Goal: Task Accomplishment & Management: Complete application form

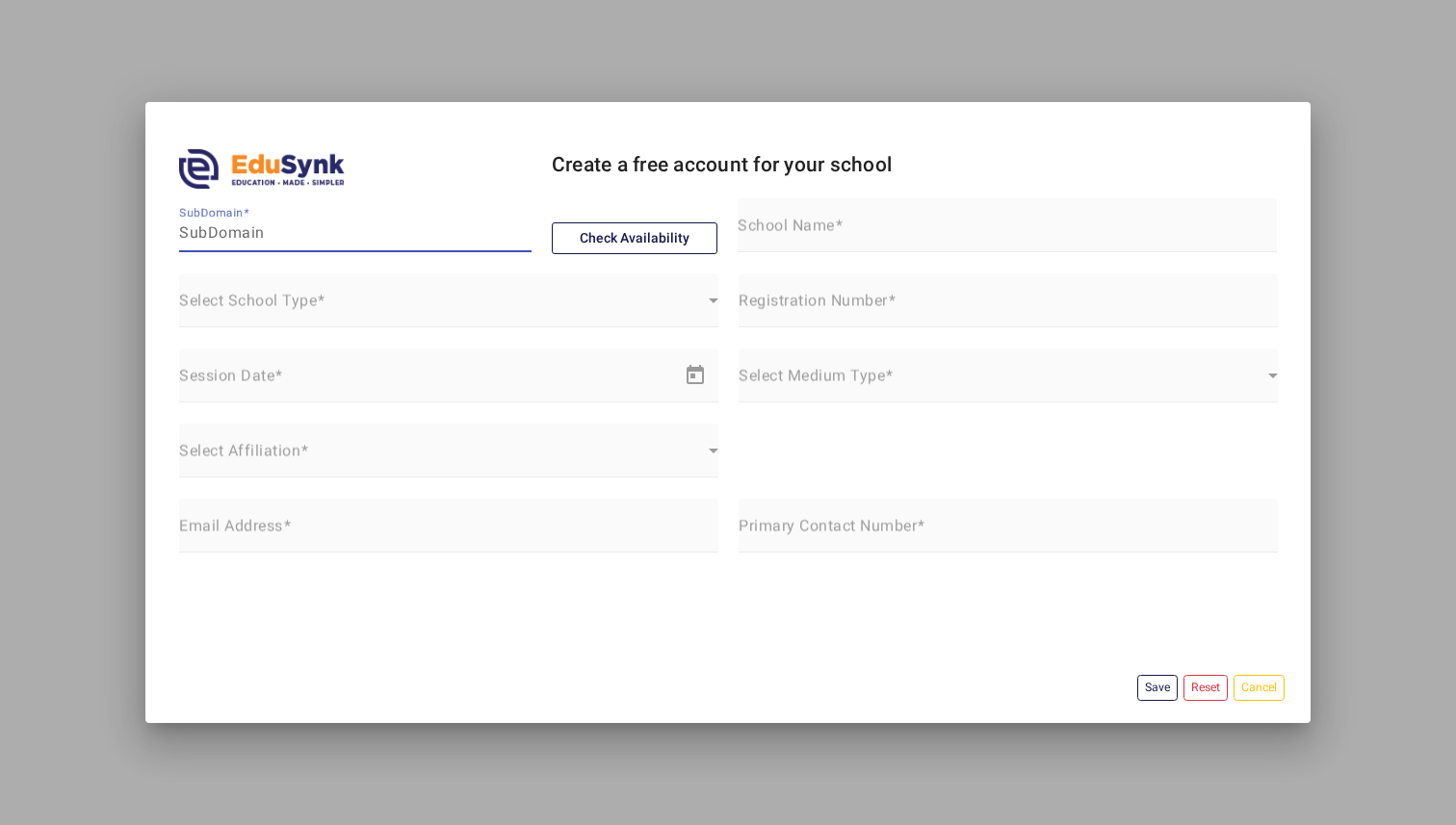
click at [300, 239] on input "SubDomain" at bounding box center [355, 233] width 352 height 23
click at [579, 239] on button "Check Availability" at bounding box center [635, 238] width 166 height 32
click at [446, 237] on input "akshayaacademy" at bounding box center [355, 233] width 352 height 23
click at [661, 247] on button "Check Availability" at bounding box center [635, 238] width 166 height 32
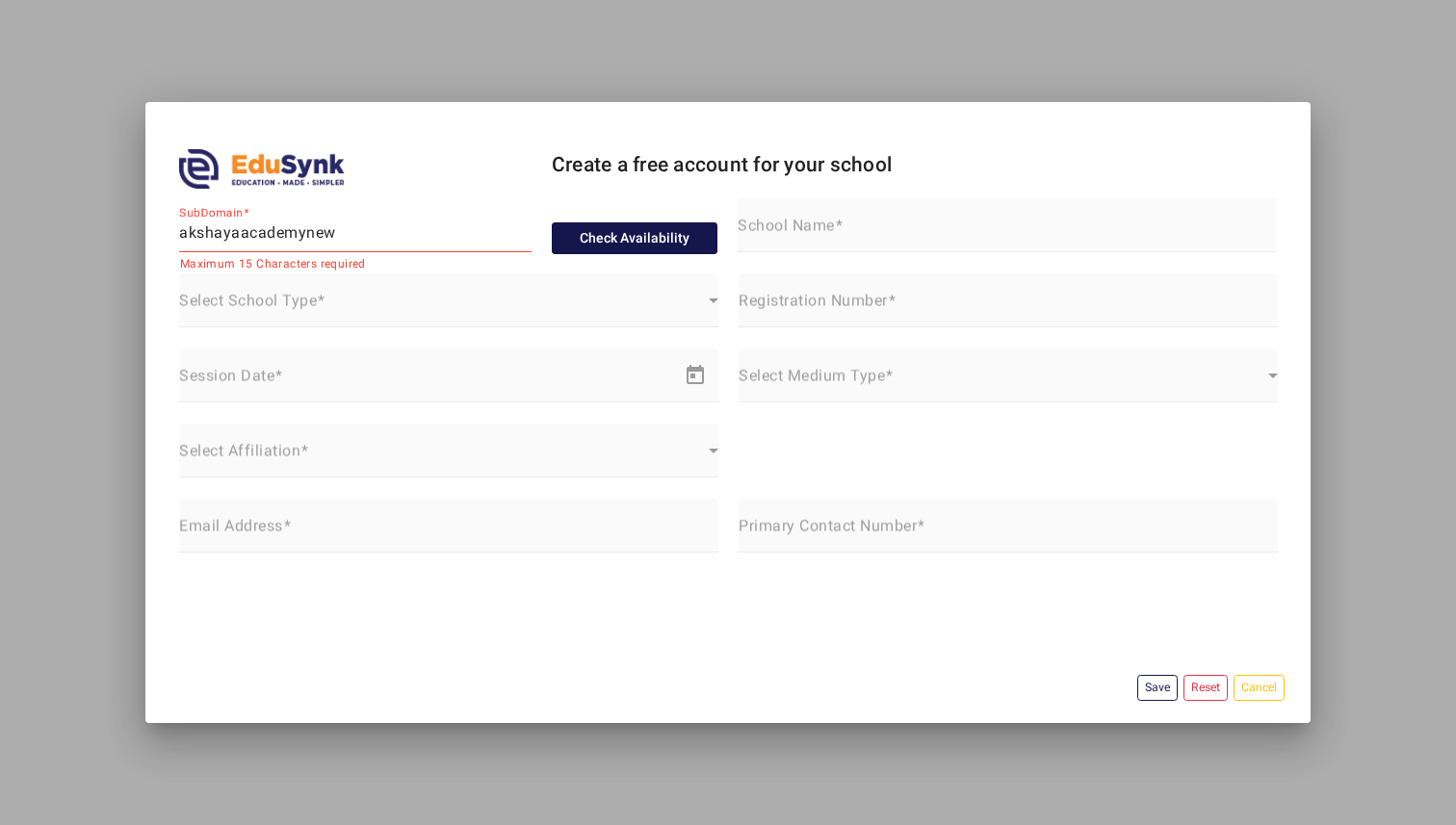
click at [661, 247] on button "Check Availability" at bounding box center [635, 238] width 166 height 32
click at [518, 244] on input "akshayaacademynew" at bounding box center [355, 233] width 352 height 23
click at [579, 239] on button "Check Availability" at bounding box center [635, 238] width 166 height 32
click at [459, 245] on div "SubDomain akshayaacademyne" at bounding box center [355, 225] width 352 height 54
type input "akshayaacademyn"
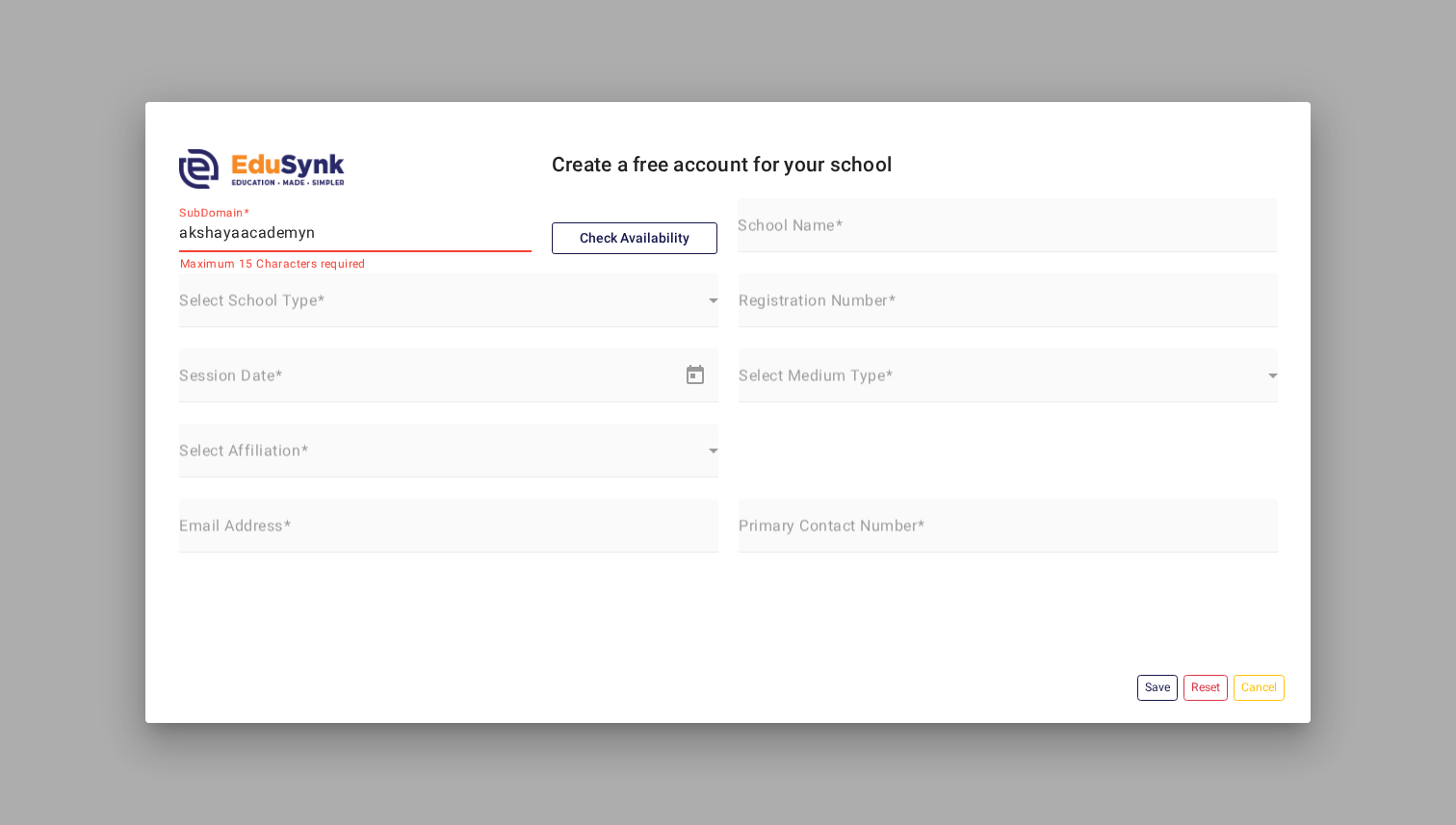
click at [588, 254] on div "Check Availability" at bounding box center [634, 236] width 187 height 75
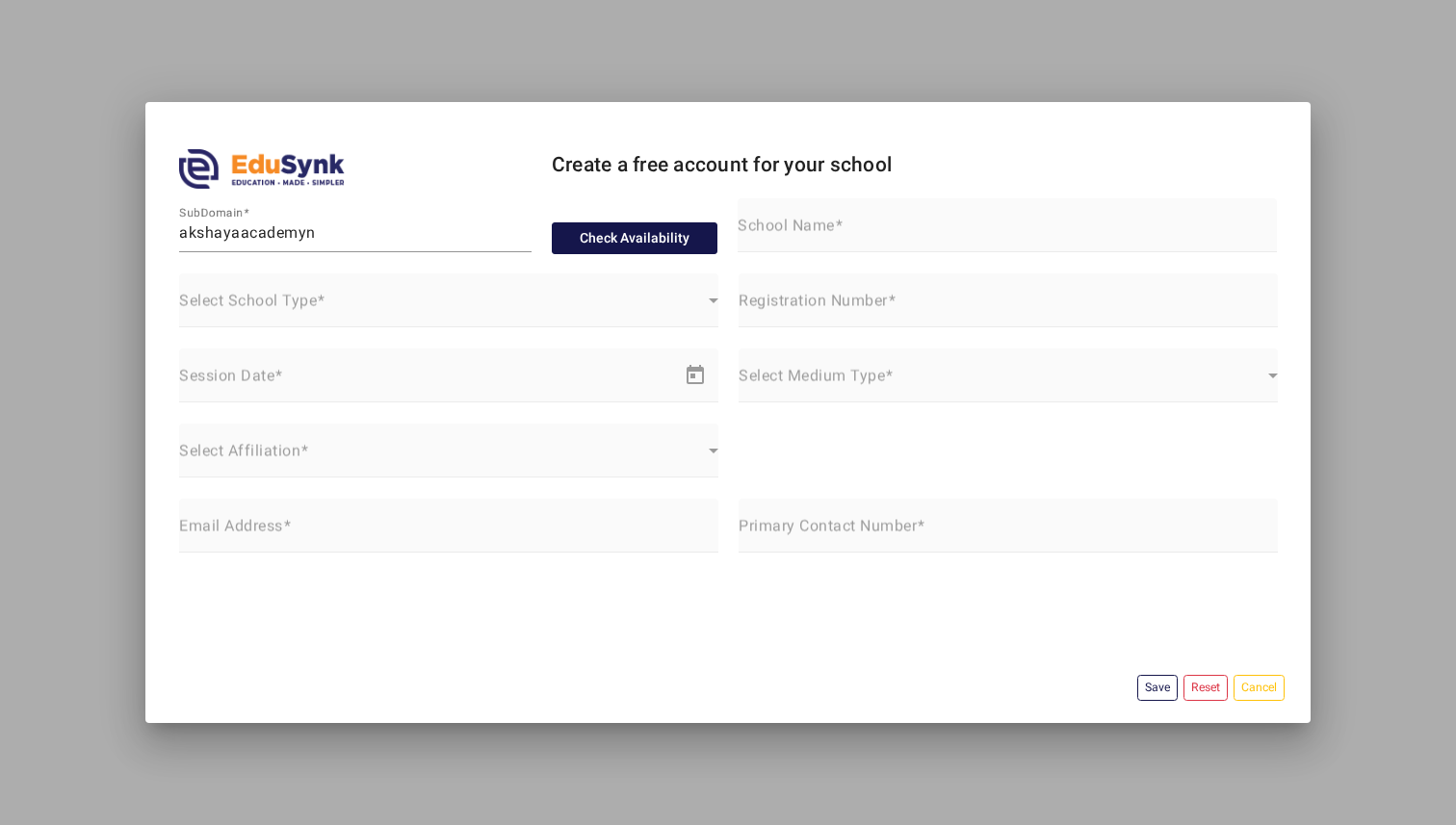
click at [588, 248] on button "Check Availability" at bounding box center [635, 238] width 166 height 32
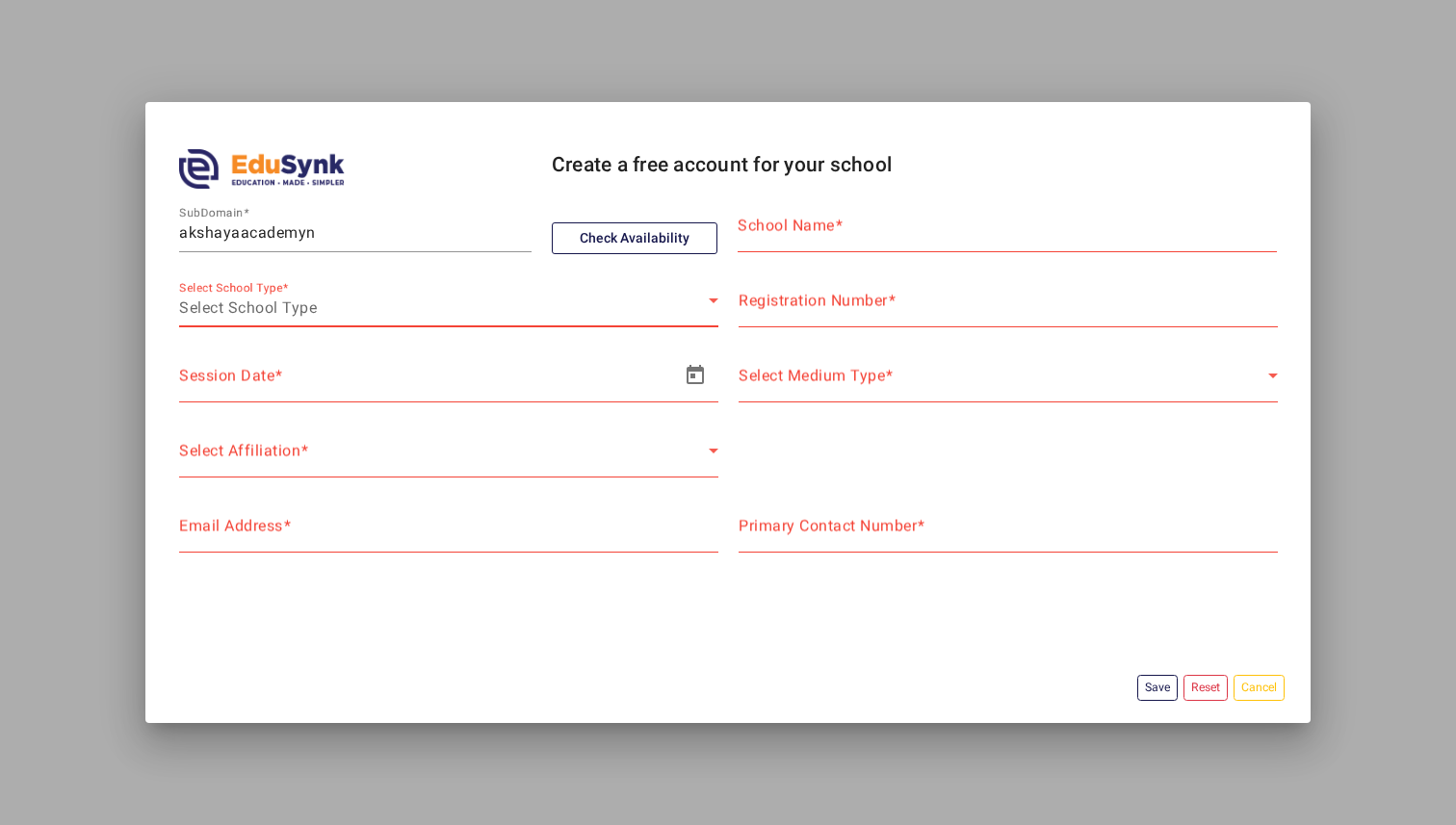
click at [475, 314] on div "Select School Type" at bounding box center [444, 308] width 530 height 23
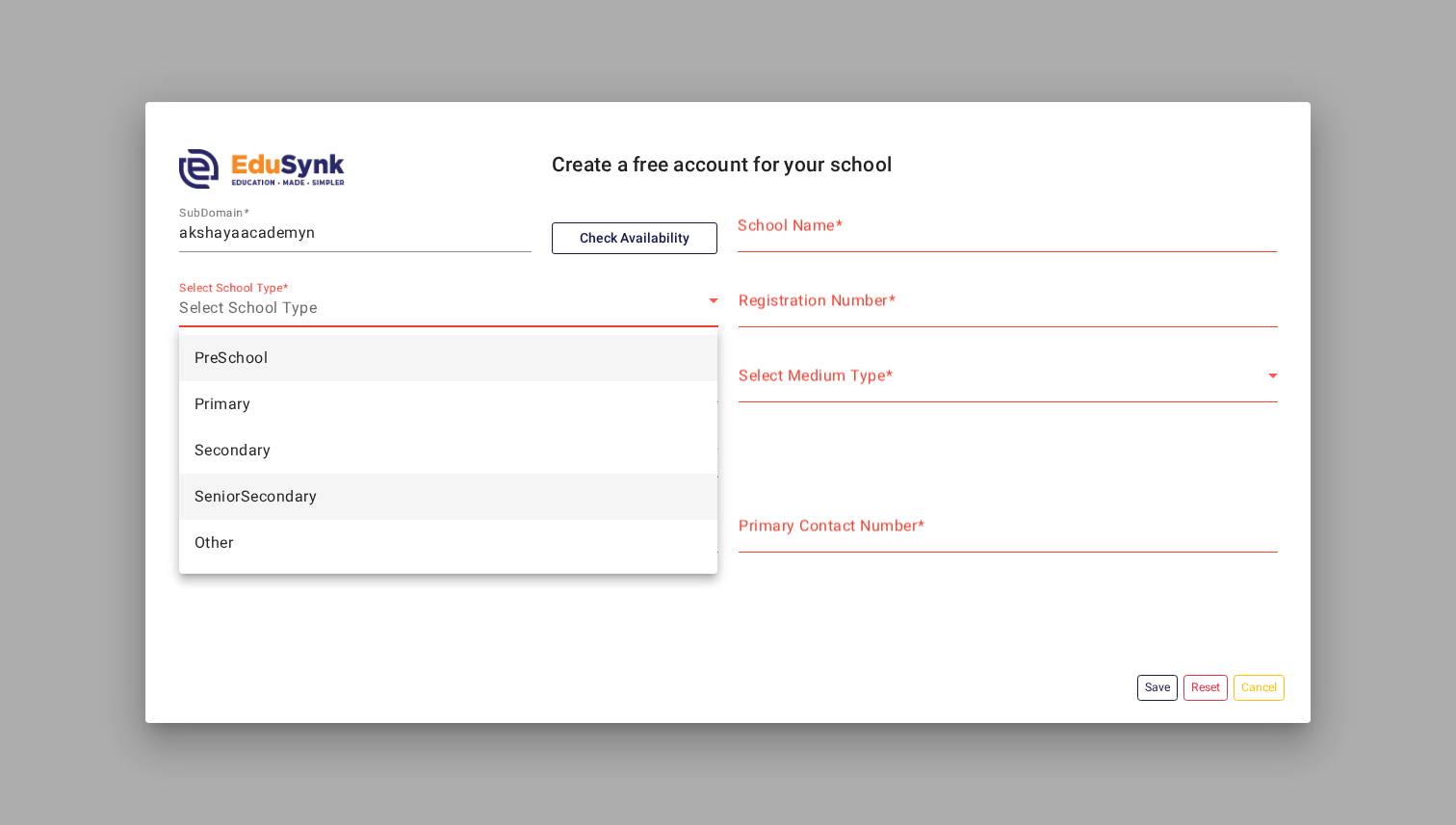
click at [408, 498] on mat-option "SeniorSecondary" at bounding box center [448, 496] width 540 height 46
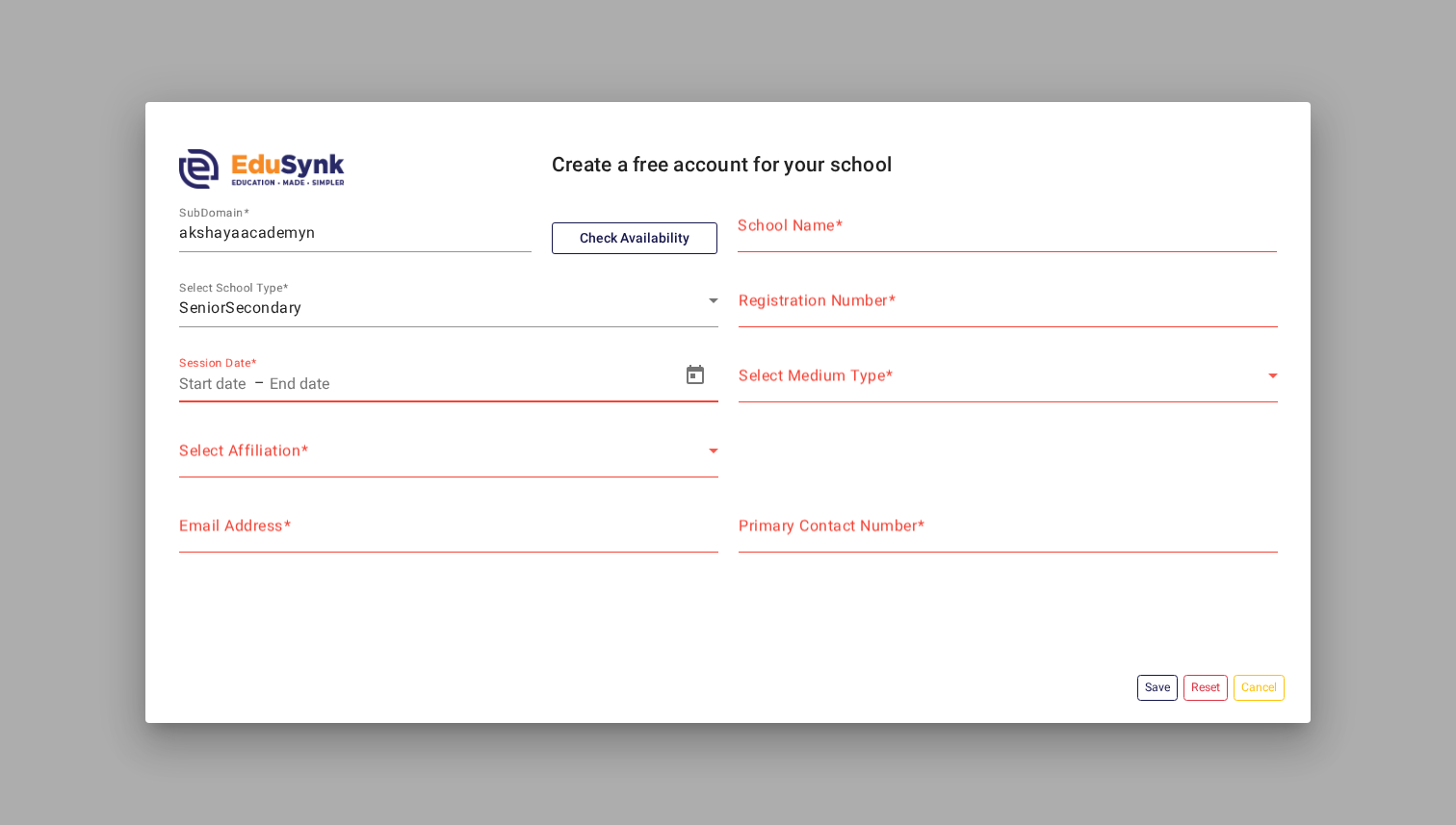
click at [443, 390] on input "text" at bounding box center [389, 384] width 241 height 23
click at [692, 375] on span "Open calendar" at bounding box center [695, 375] width 46 height 46
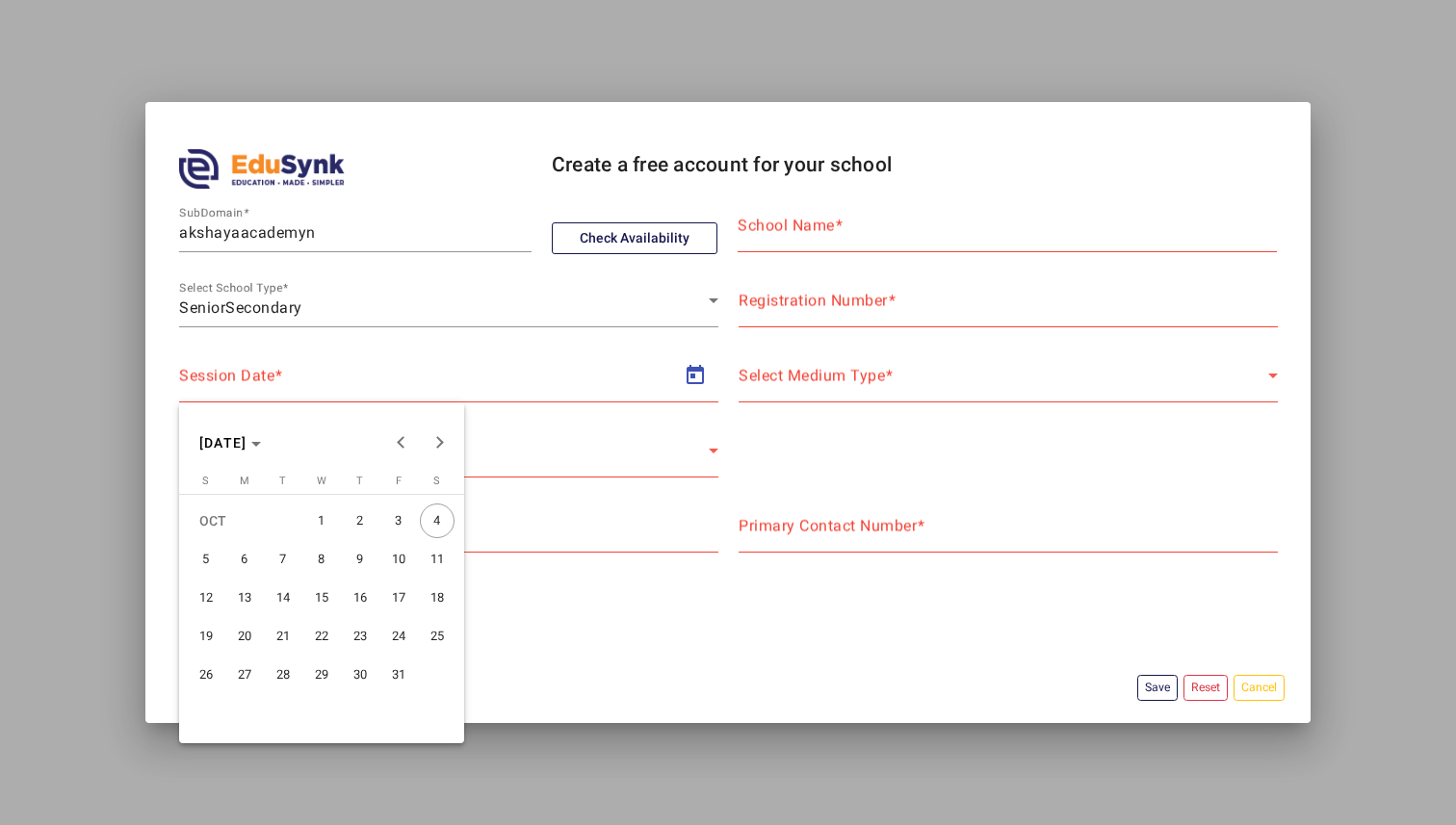
click at [1256, 687] on div at bounding box center [728, 412] width 1456 height 825
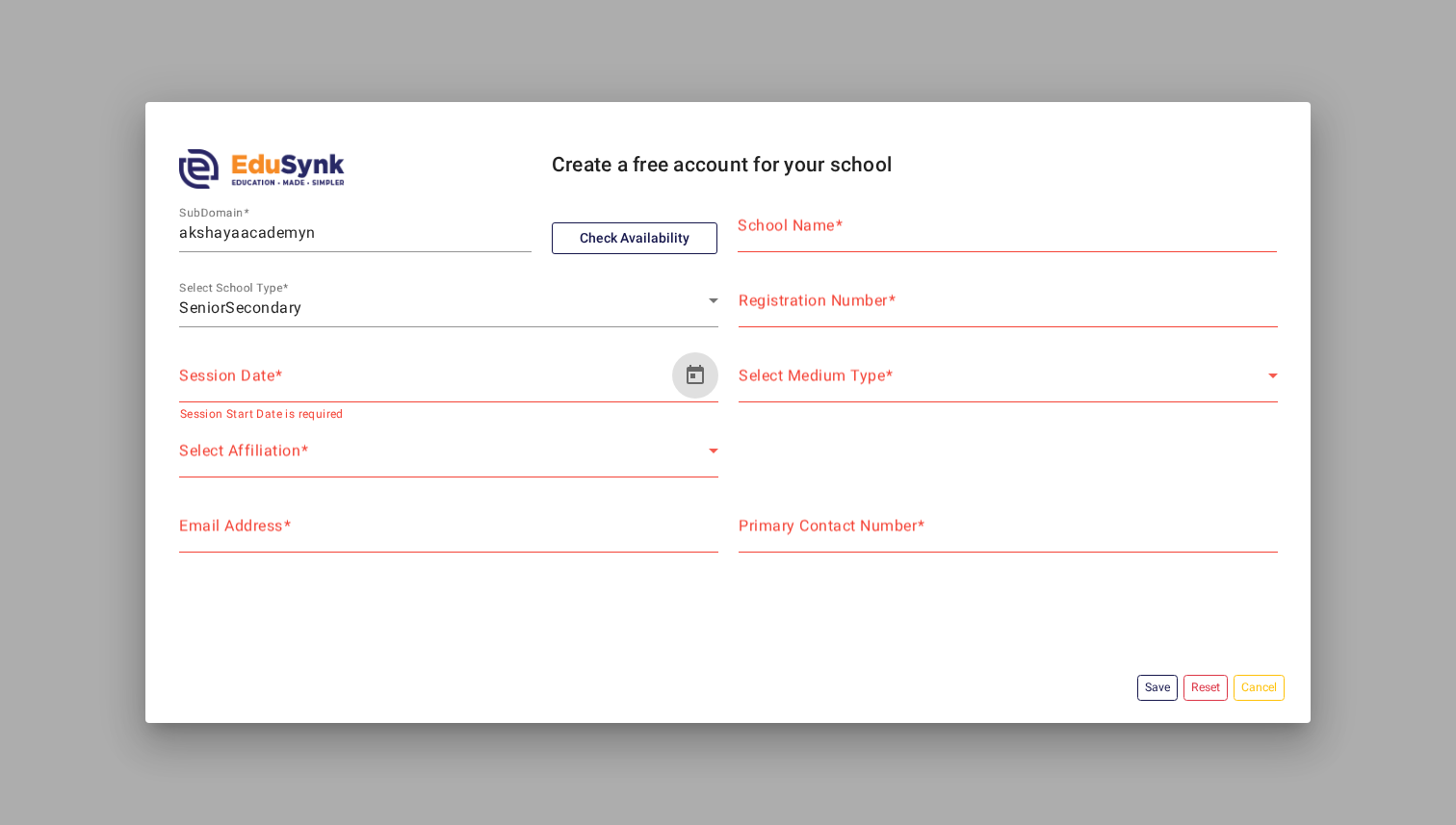
click at [1256, 687] on button "Cancel" at bounding box center [1259, 688] width 51 height 26
